Goal: Task Accomplishment & Management: Complete application form

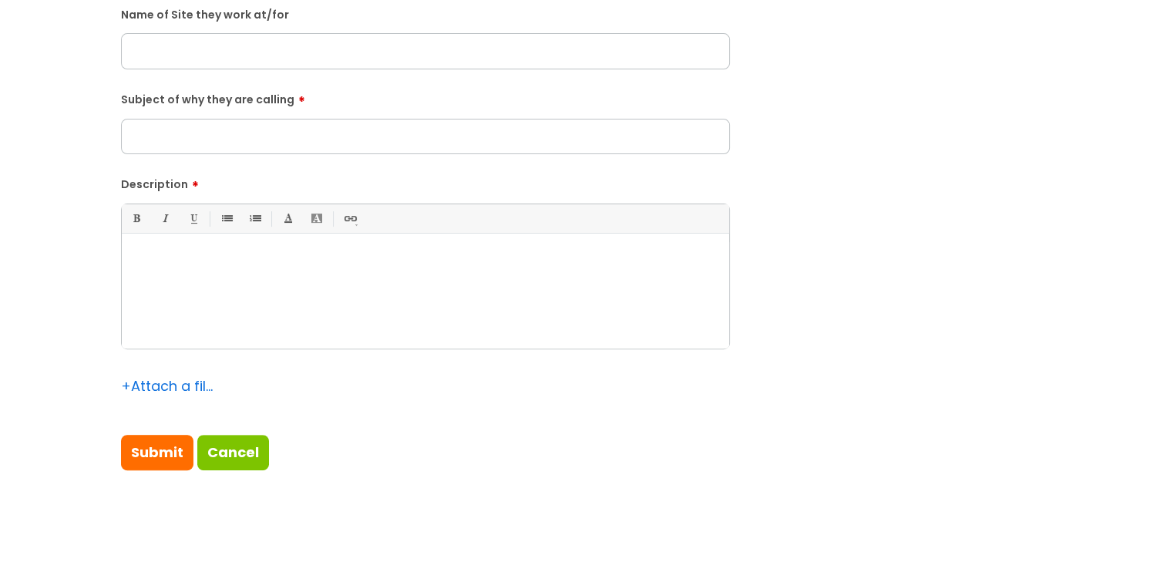
scroll to position [540, 0]
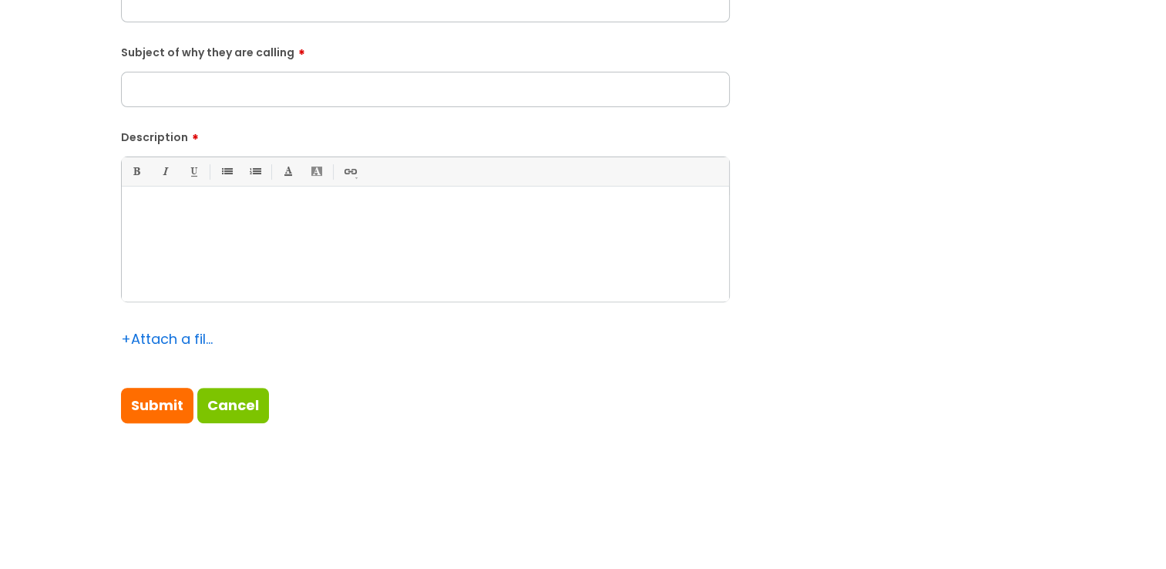
paste div
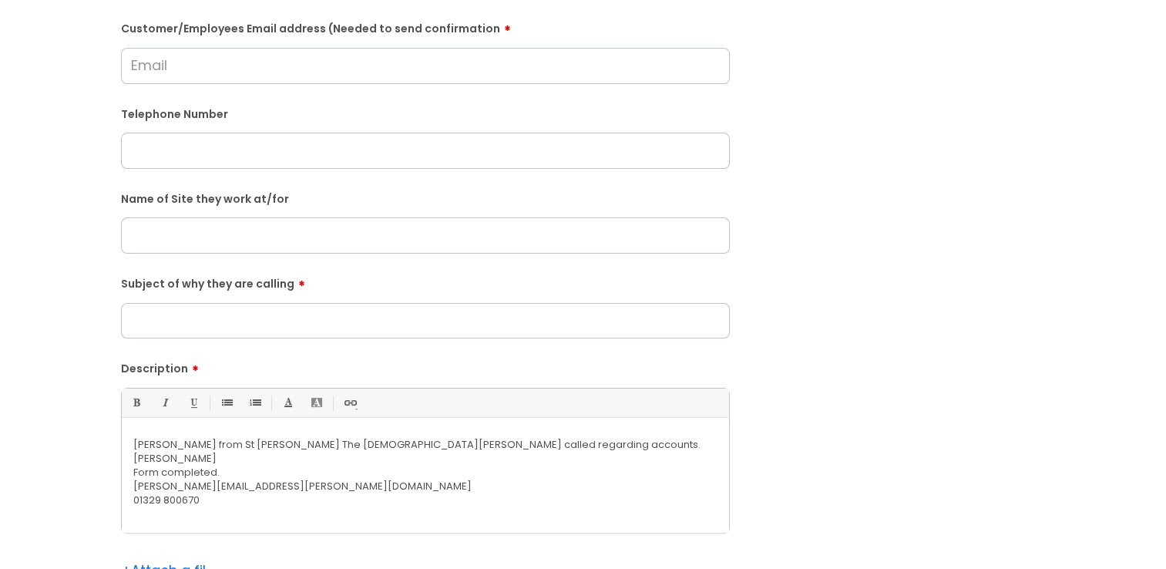
scroll to position [385, 0]
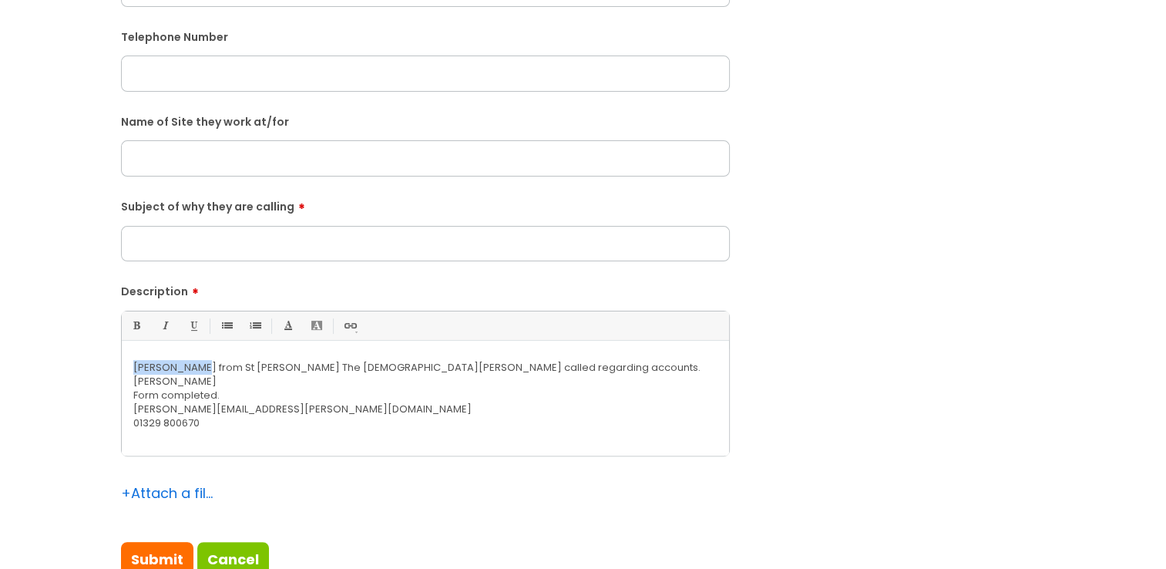
drag, startPoint x: 196, startPoint y: 366, endPoint x: 104, endPoint y: 366, distance: 91.7
click at [104, 366] on div "Submit a ticket Is the caller a ......? ... Citrus Customer Citrus Employee [DE…" at bounding box center [583, 158] width 1136 height 887
copy p "[PERSON_NAME]"
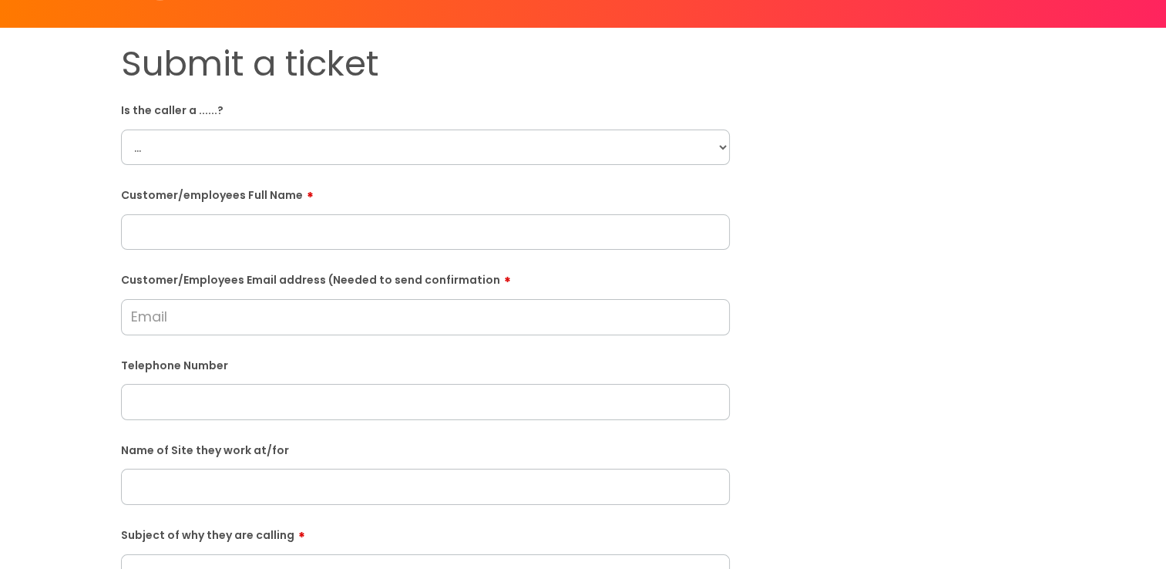
scroll to position [0, 0]
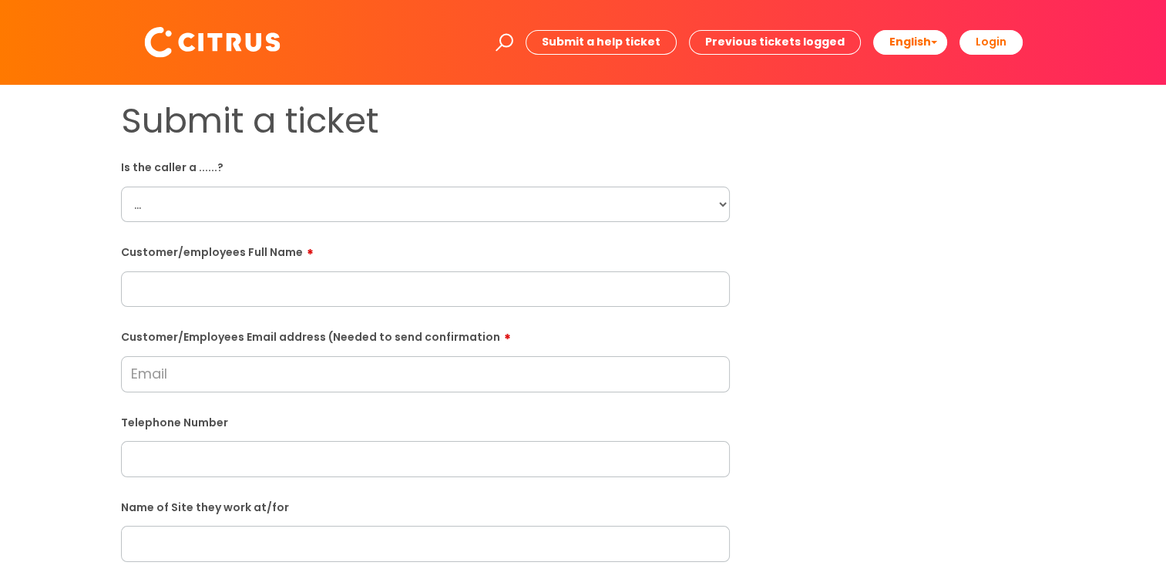
click at [247, 197] on select "... Citrus Customer Citrus Employee [DEMOGRAPHIC_DATA] Supplier" at bounding box center [425, 204] width 609 height 35
select select "Citrus Customer"
click at [121, 187] on select "... Citrus Customer Citrus Employee [DEMOGRAPHIC_DATA] Supplier" at bounding box center [425, 204] width 609 height 35
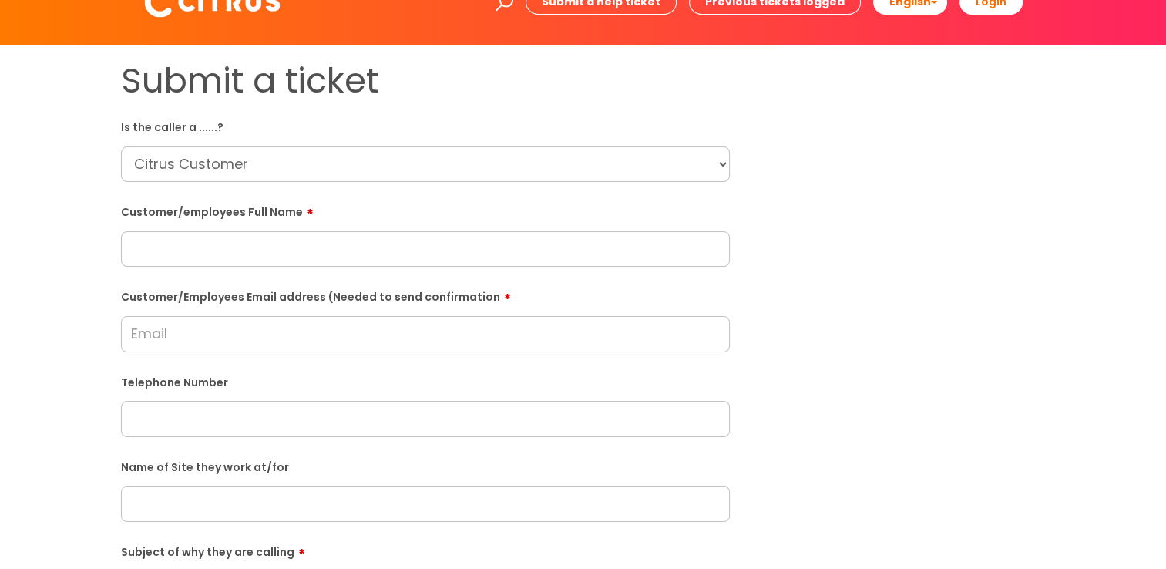
scroll to position [77, 0]
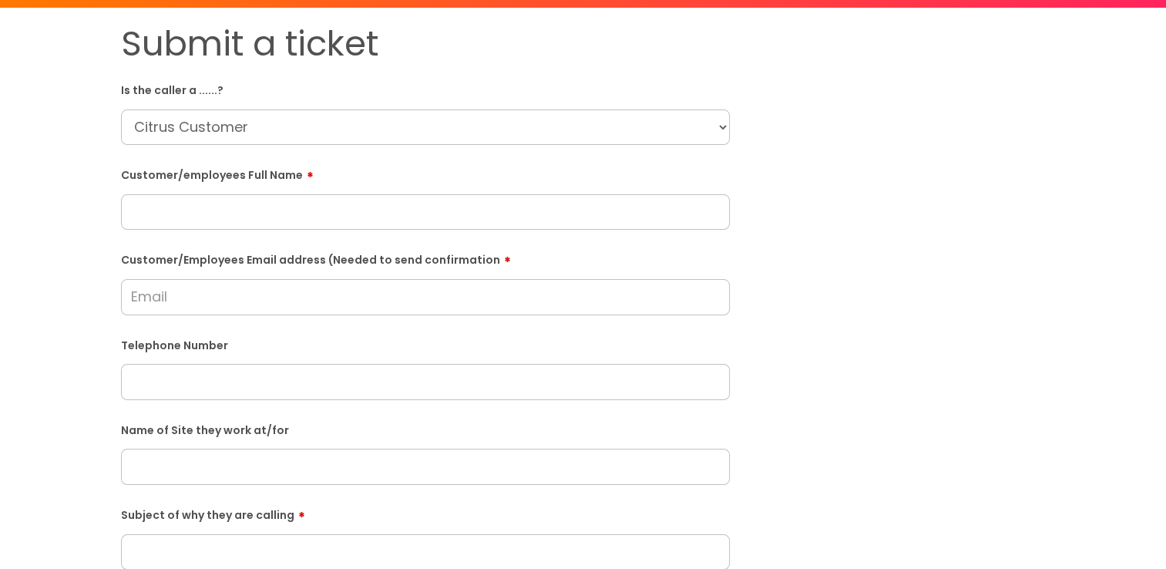
paste input "[PERSON_NAME]"
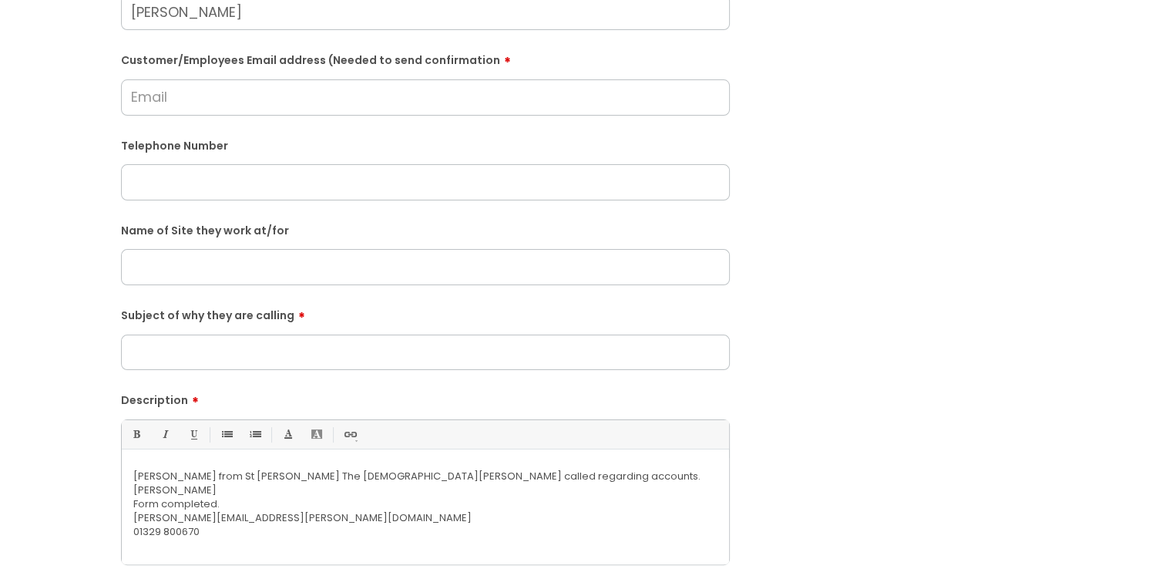
scroll to position [308, 0]
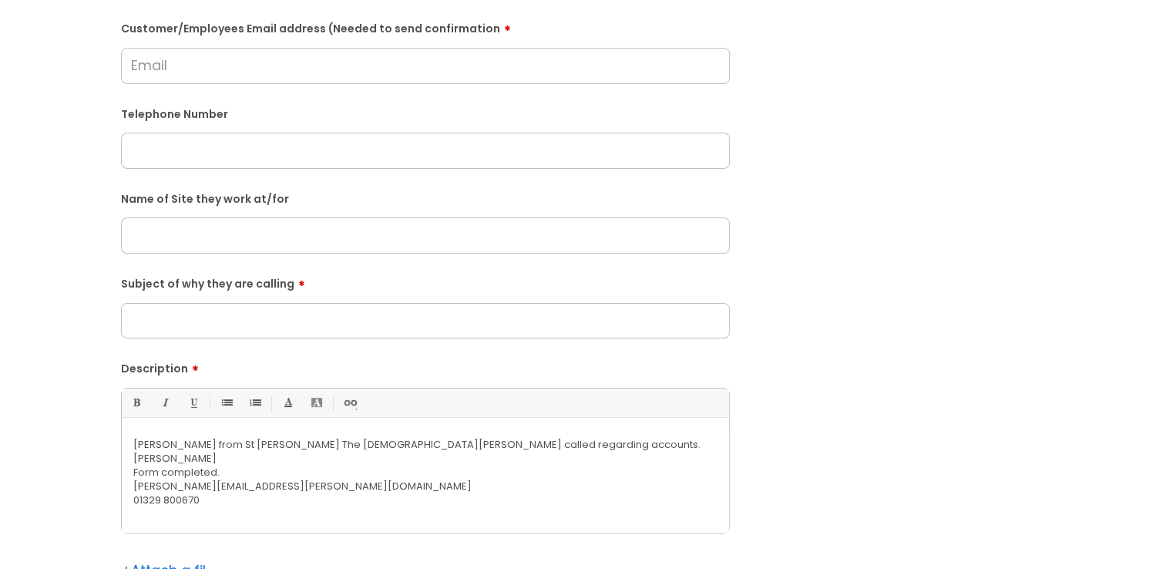
type input "[PERSON_NAME]"
drag, startPoint x: 401, startPoint y: 488, endPoint x: 123, endPoint y: 488, distance: 277.5
click at [123, 488] on div "[PERSON_NAME] from St [PERSON_NAME] The [DEMOGRAPHIC_DATA][PERSON_NAME] called …" at bounding box center [425, 479] width 607 height 106
copy p "[PERSON_NAME][EMAIL_ADDRESS][PERSON_NAME][DOMAIN_NAME]"
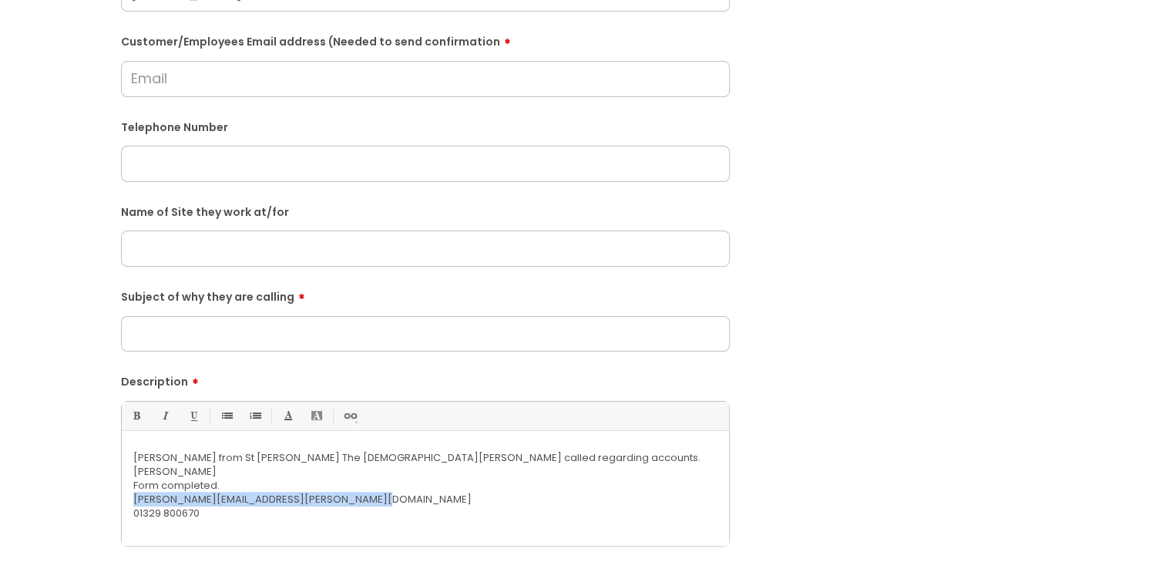
scroll to position [0, 0]
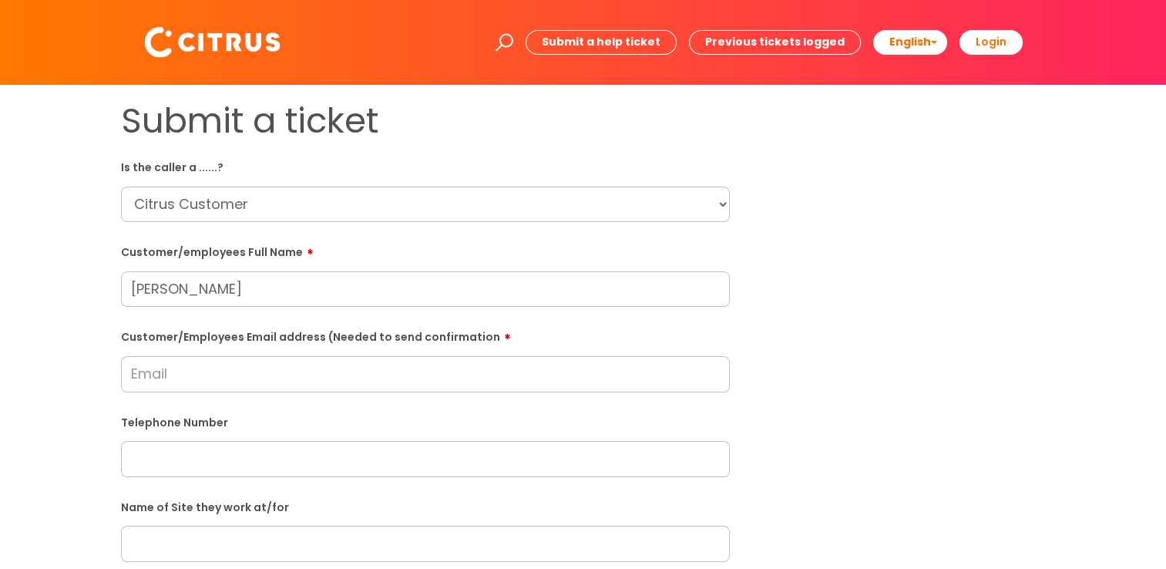
paste input "[PERSON_NAME][EMAIL_ADDRESS][PERSON_NAME][DOMAIN_NAME]"
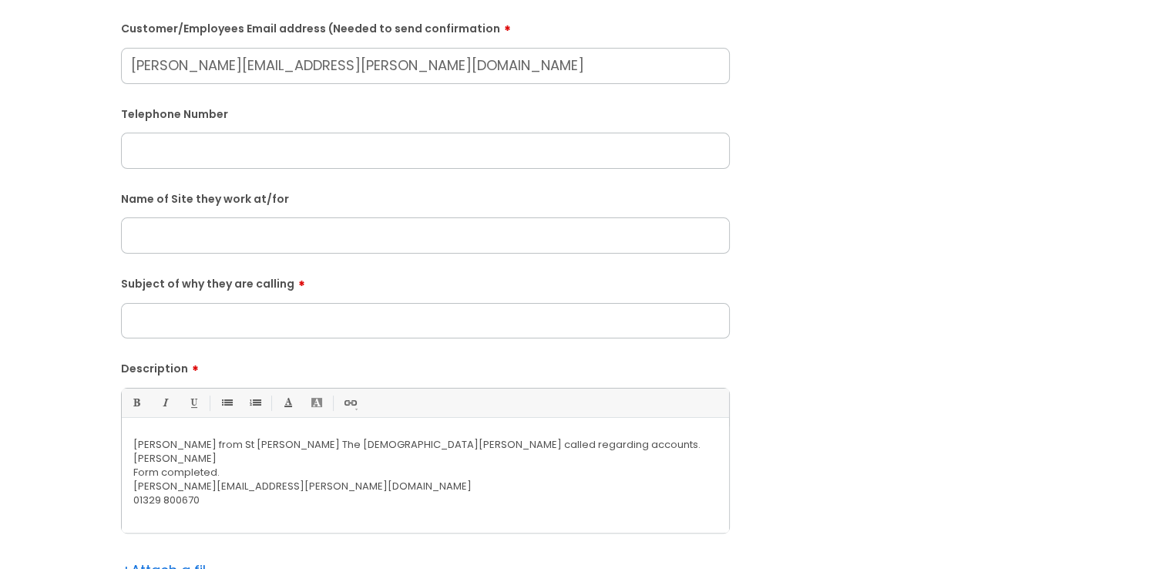
type input "[PERSON_NAME][EMAIL_ADDRESS][PERSON_NAME][DOMAIN_NAME]"
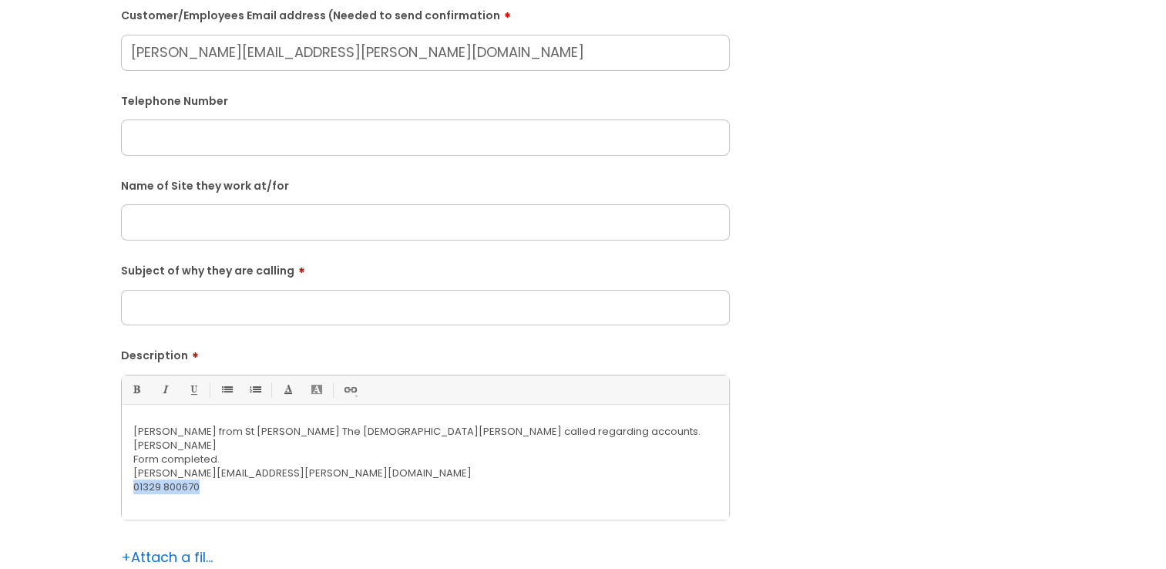
drag, startPoint x: 225, startPoint y: 507, endPoint x: 122, endPoint y: 495, distance: 104.0
click at [122, 495] on div "[PERSON_NAME] from St [PERSON_NAME] The [DEMOGRAPHIC_DATA][PERSON_NAME] called …" at bounding box center [425, 466] width 607 height 106
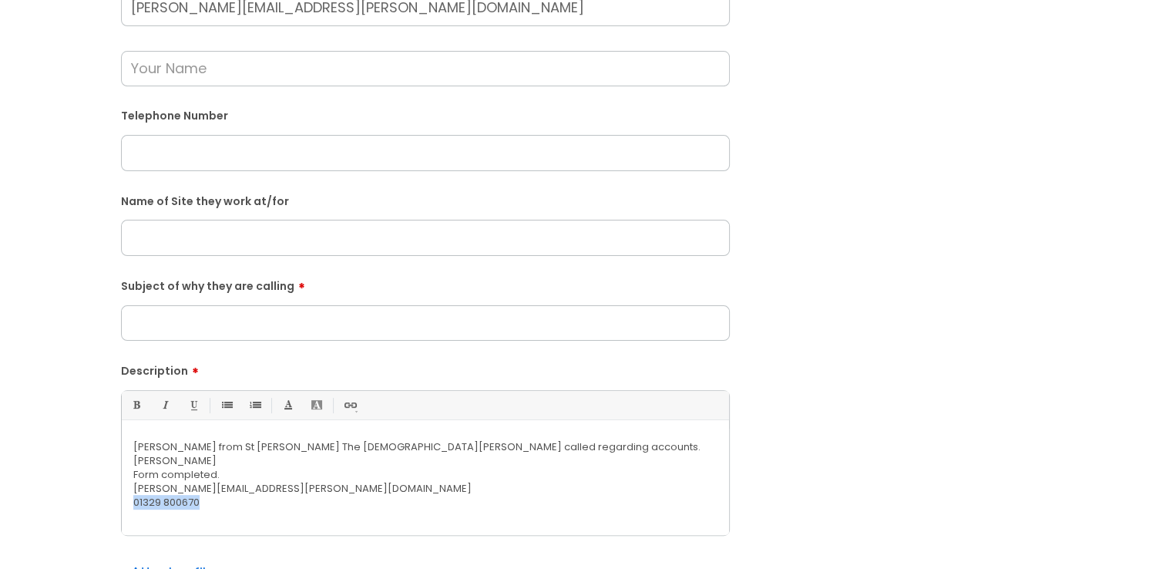
scroll to position [367, 0]
copy p "01329 800670"
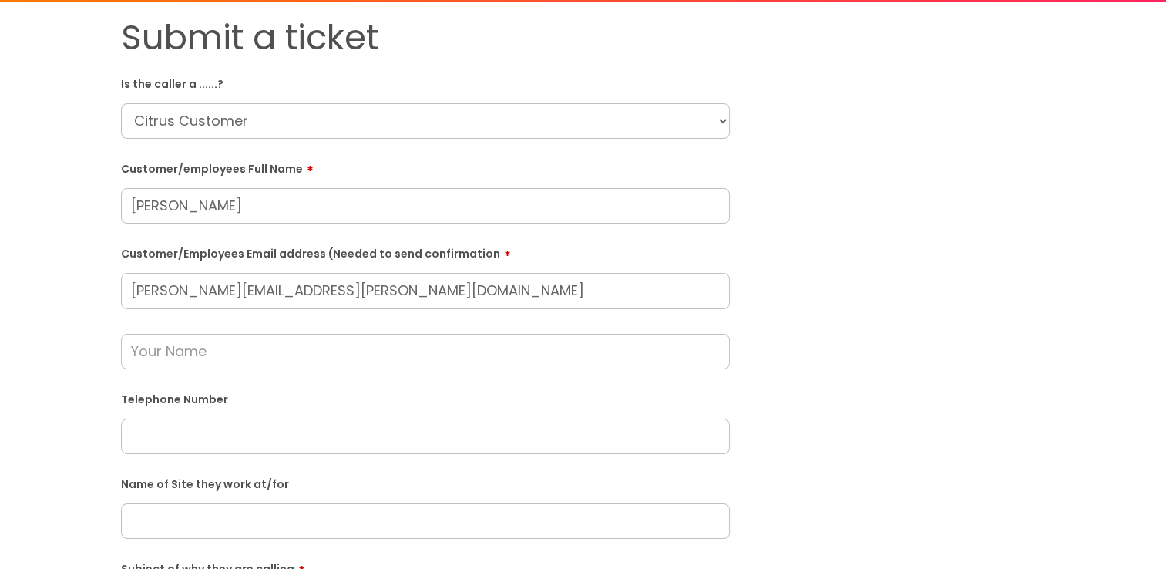
scroll to position [59, 0]
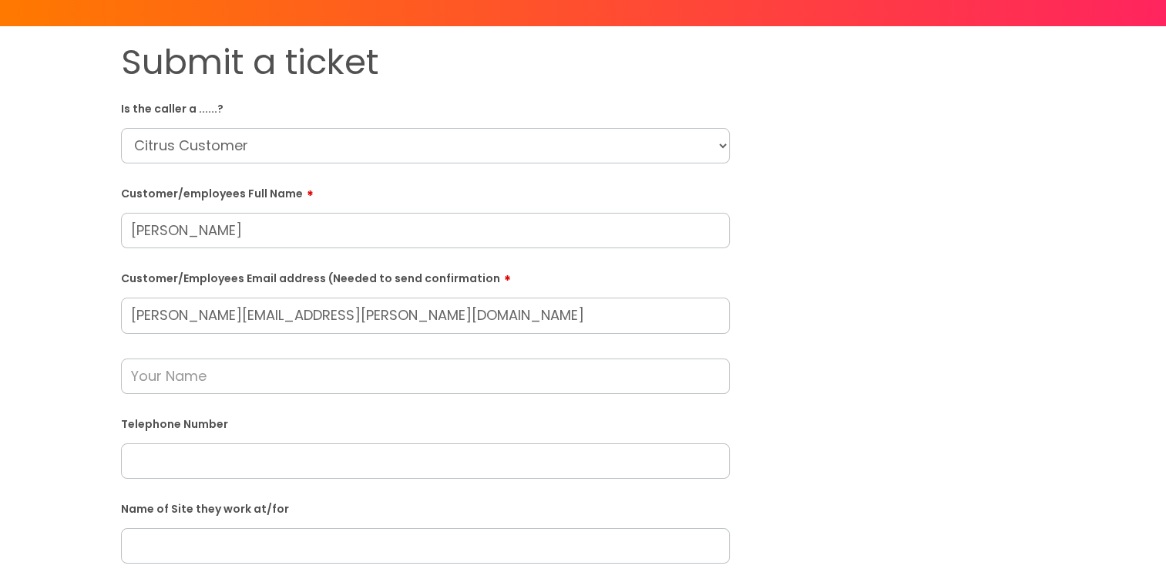
paste input "01329 800670"
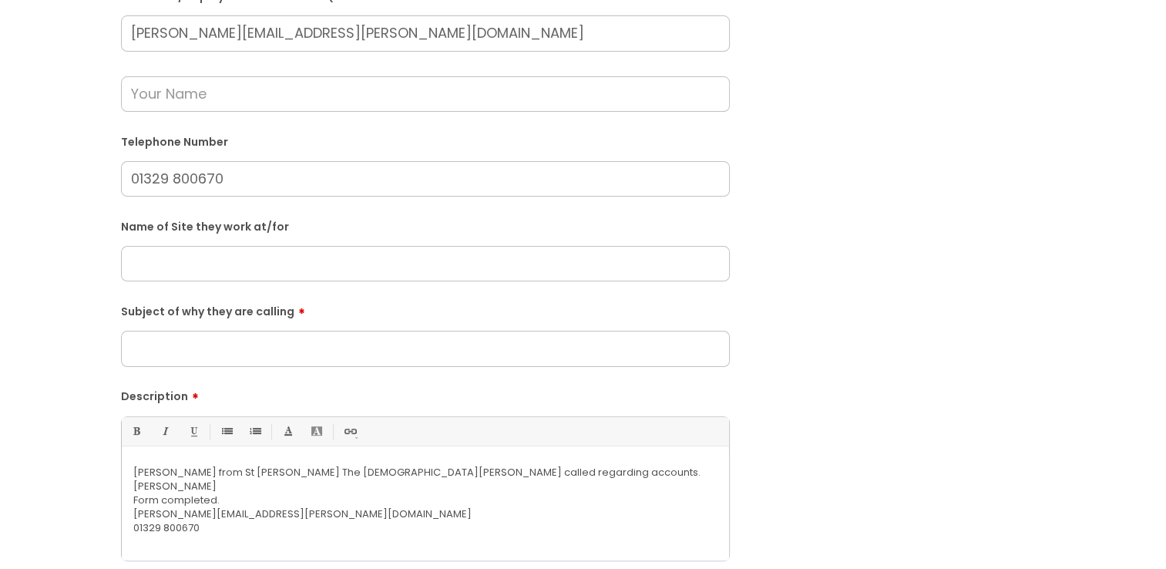
scroll to position [367, 0]
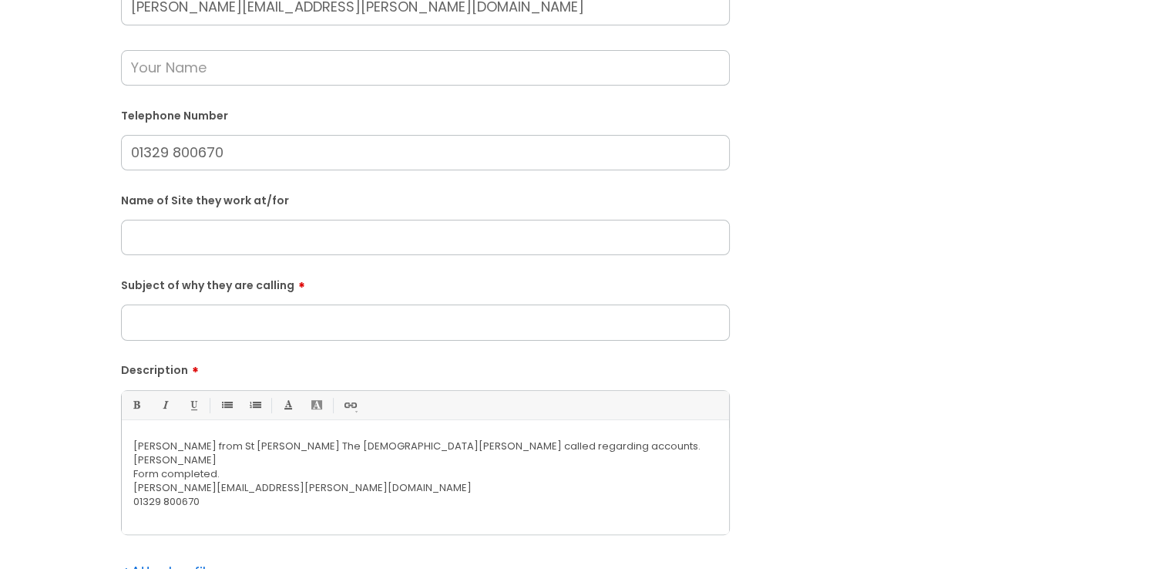
type input "01329 800670"
drag, startPoint x: 404, startPoint y: 443, endPoint x: 227, endPoint y: 443, distance: 177.3
click at [225, 444] on p "[PERSON_NAME] from St [PERSON_NAME] The [DEMOGRAPHIC_DATA][PERSON_NAME] called …" at bounding box center [425, 446] width 584 height 14
copy p "St [PERSON_NAME] The Baptist Waltham Chase"
paste input "St [PERSON_NAME] The Baptist Waltham Chase"
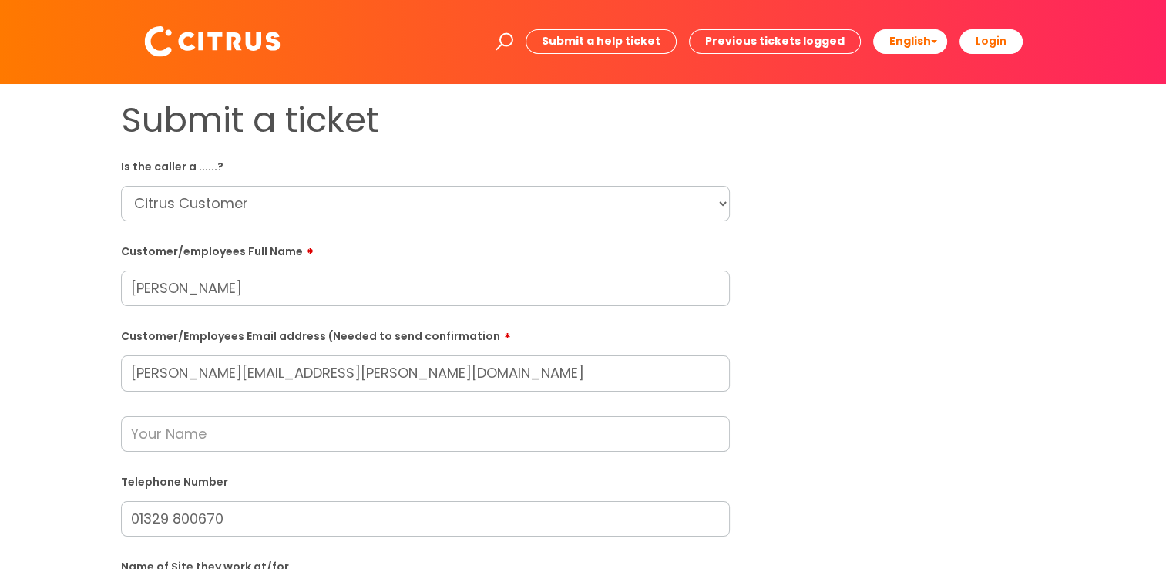
scroll to position [0, 0]
type input "St [PERSON_NAME] The Baptist Waltham Chase"
click at [349, 190] on select "... Citrus Customer Citrus Employee [DEMOGRAPHIC_DATA] Supplier" at bounding box center [425, 204] width 609 height 35
click at [350, 197] on select "... Citrus Customer Citrus Employee [DEMOGRAPHIC_DATA] Supplier" at bounding box center [425, 204] width 609 height 35
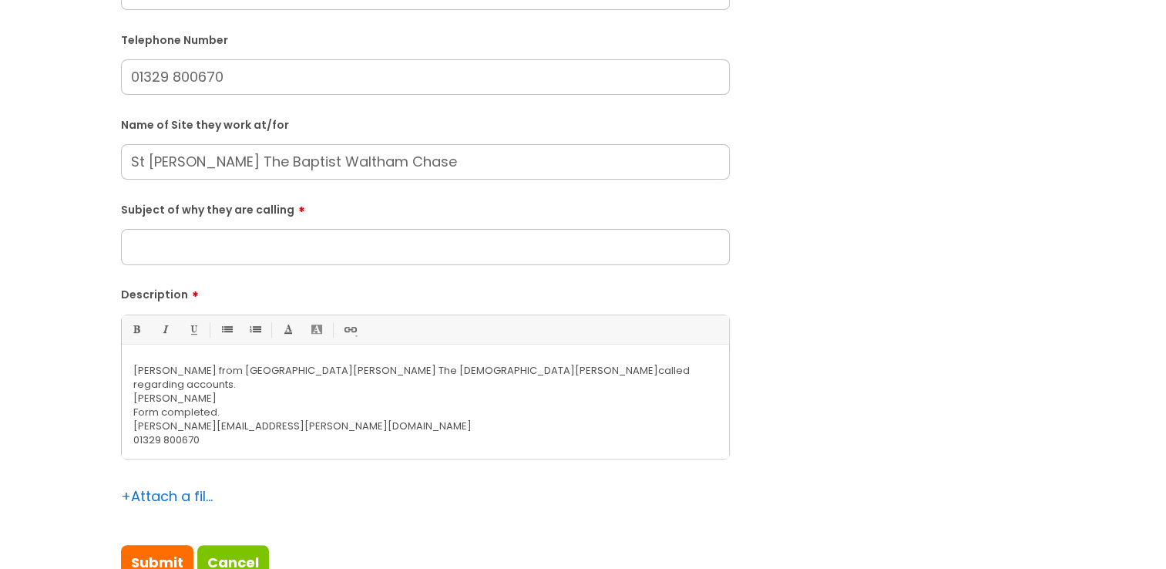
scroll to position [463, 0]
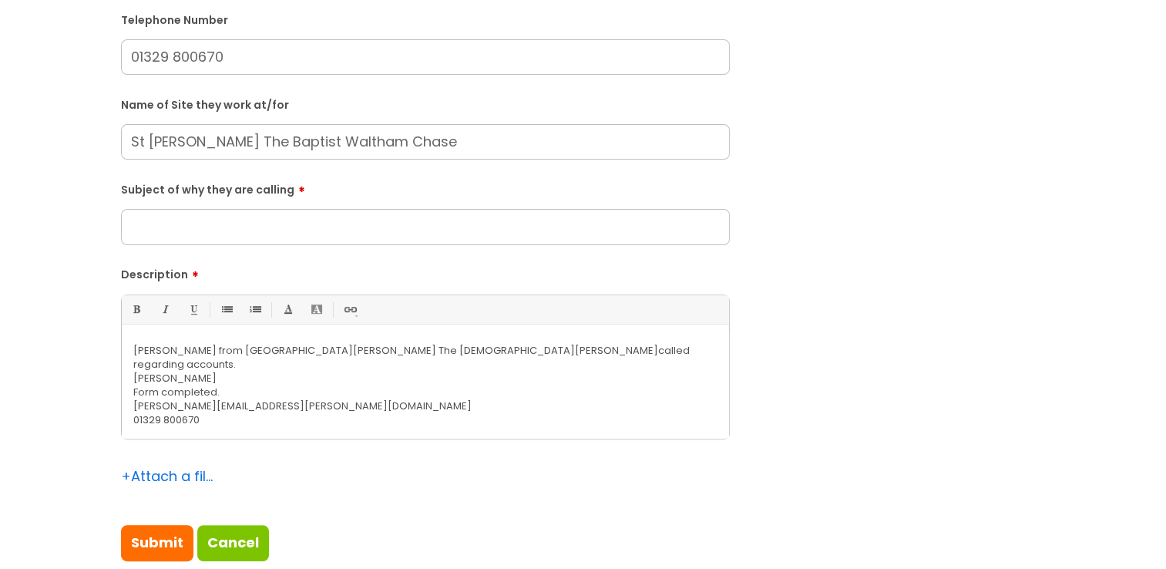
click at [302, 228] on input "Subject of why they are calling" at bounding box center [425, 226] width 609 height 35
type input "Cleaner"
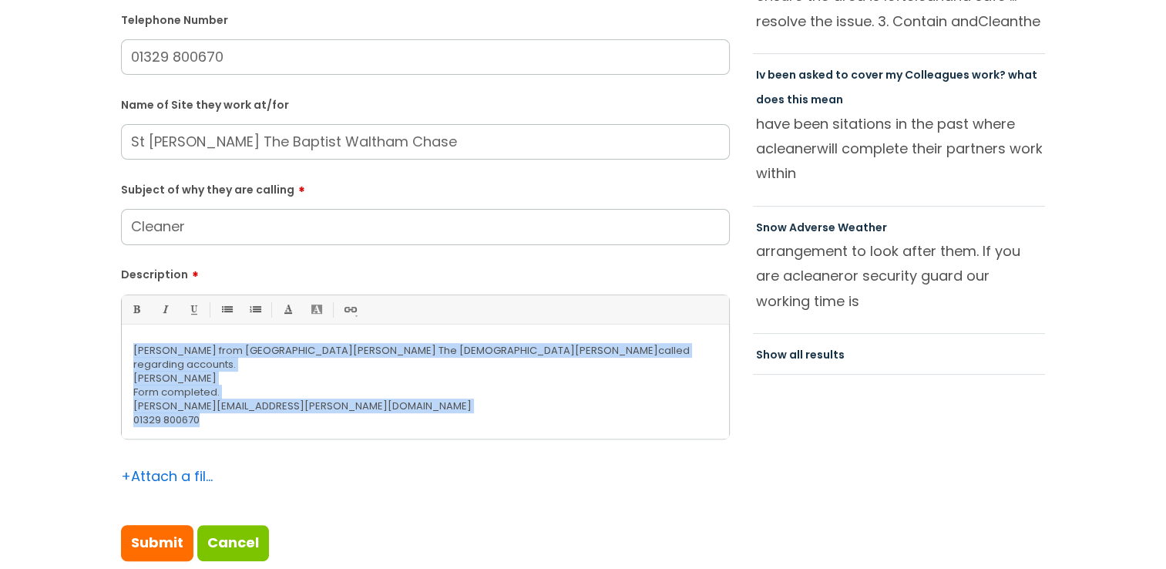
drag, startPoint x: 238, startPoint y: 409, endPoint x: 35, endPoint y: 322, distance: 221.1
click at [35, 322] on div "Submit a ticket Is the caller a ......? ... Citrus Customer Citrus Employee [DE…" at bounding box center [583, 112] width 1136 height 948
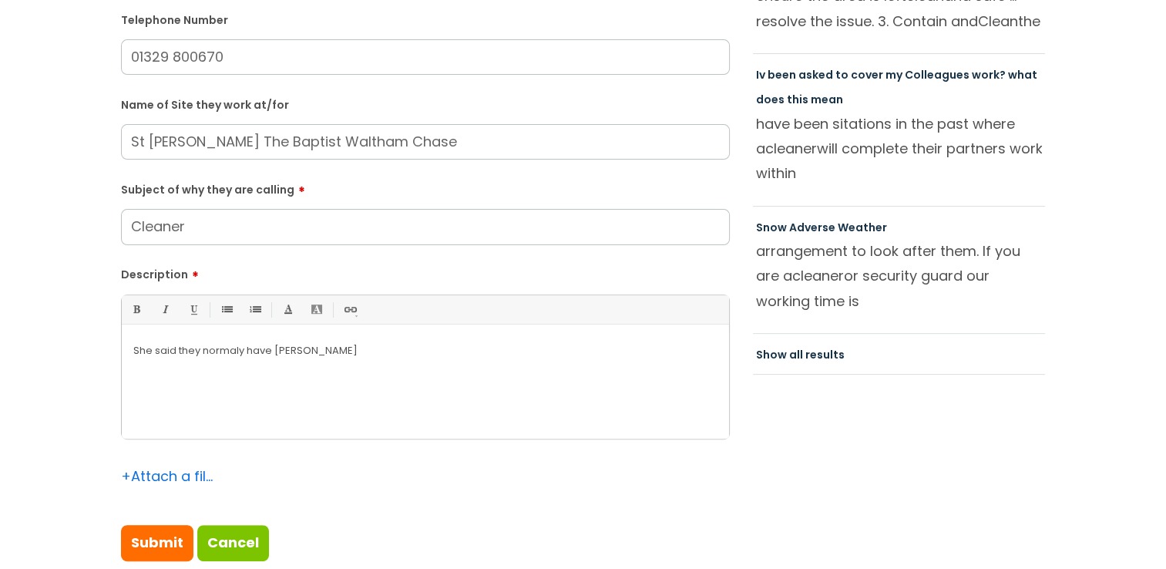
click at [236, 349] on p "She said they normaly have [PERSON_NAME]" at bounding box center [425, 351] width 584 height 14
click at [385, 358] on div "She said they normally have [PERSON_NAME]" at bounding box center [425, 385] width 607 height 106
click at [425, 361] on div "She said they normally have [PERSON_NAME] there to clean for," at bounding box center [425, 385] width 607 height 106
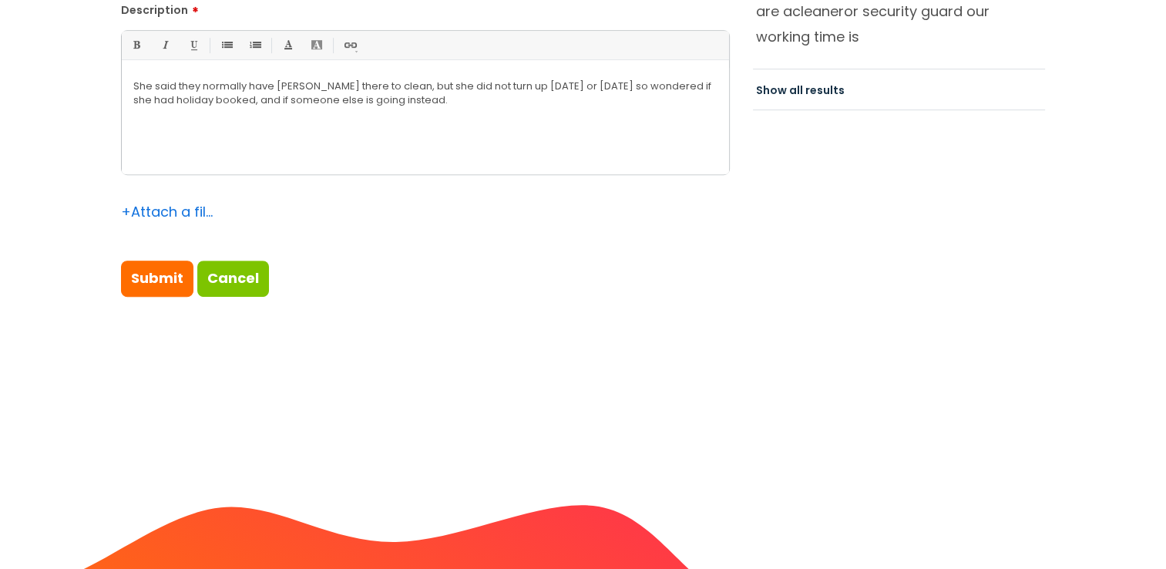
scroll to position [848, 0]
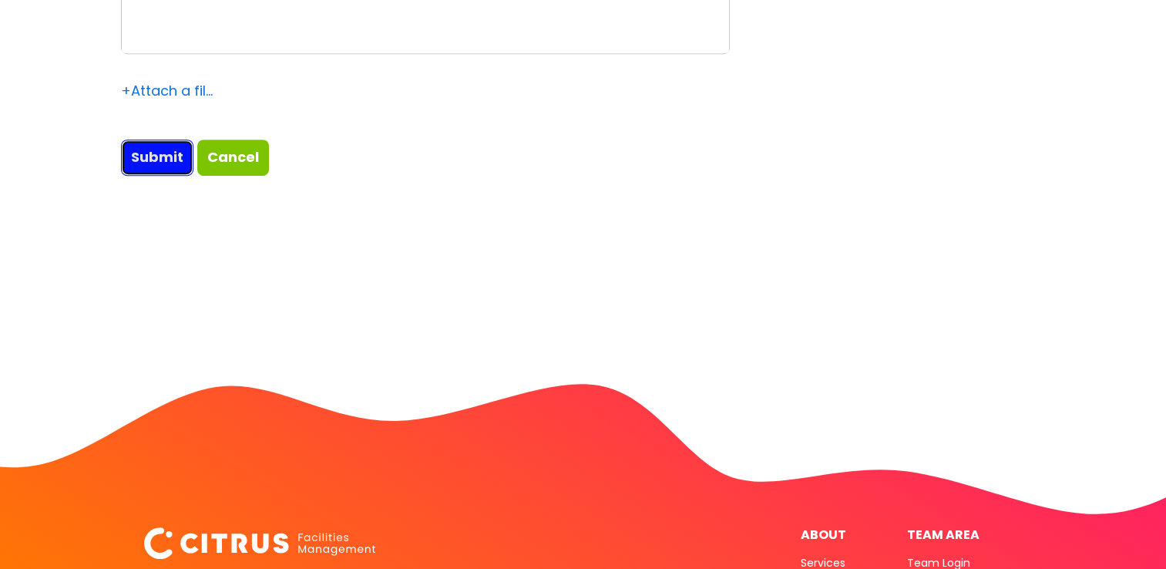
click at [159, 161] on input "Submit" at bounding box center [157, 157] width 72 height 35
type input "Please Wait..."
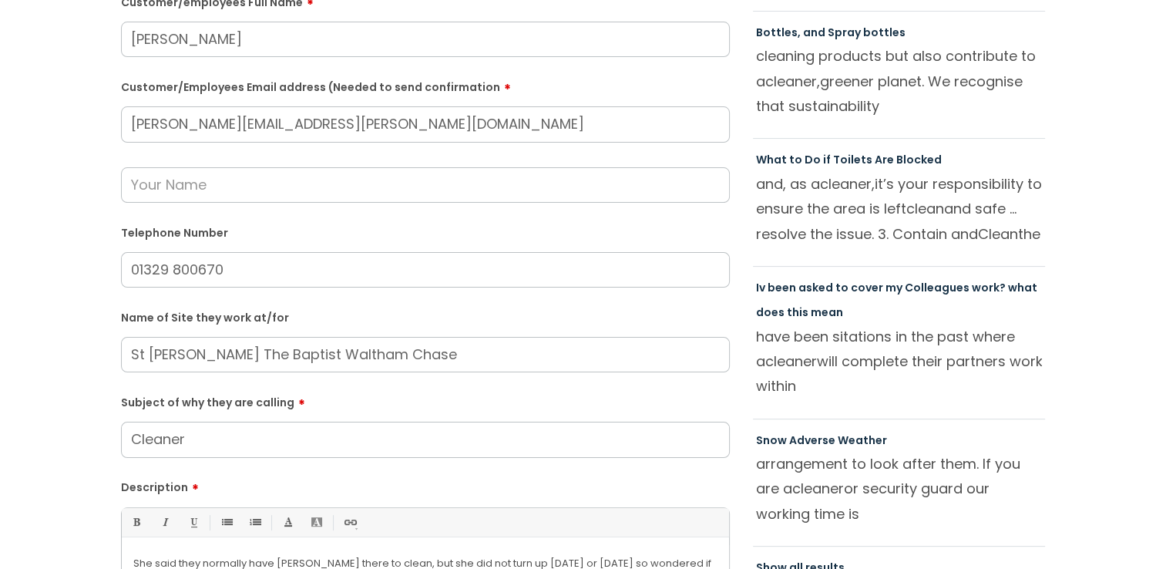
scroll to position [77, 0]
